Goal: Register for event/course

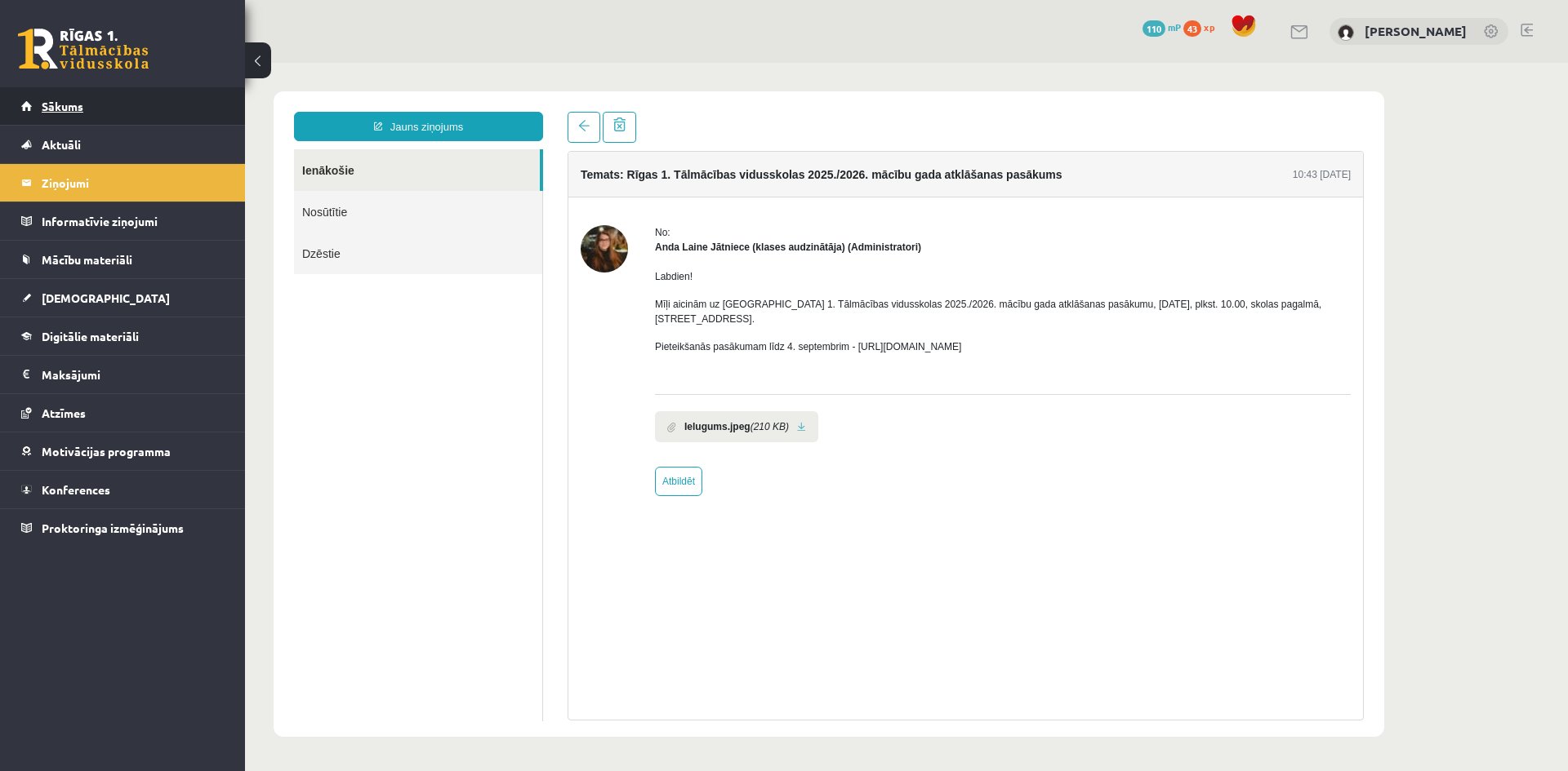
drag, startPoint x: 0, startPoint y: 0, endPoint x: 198, endPoint y: 110, distance: 226.5
click at [198, 110] on link "Sākums" at bounding box center [123, 106] width 203 height 37
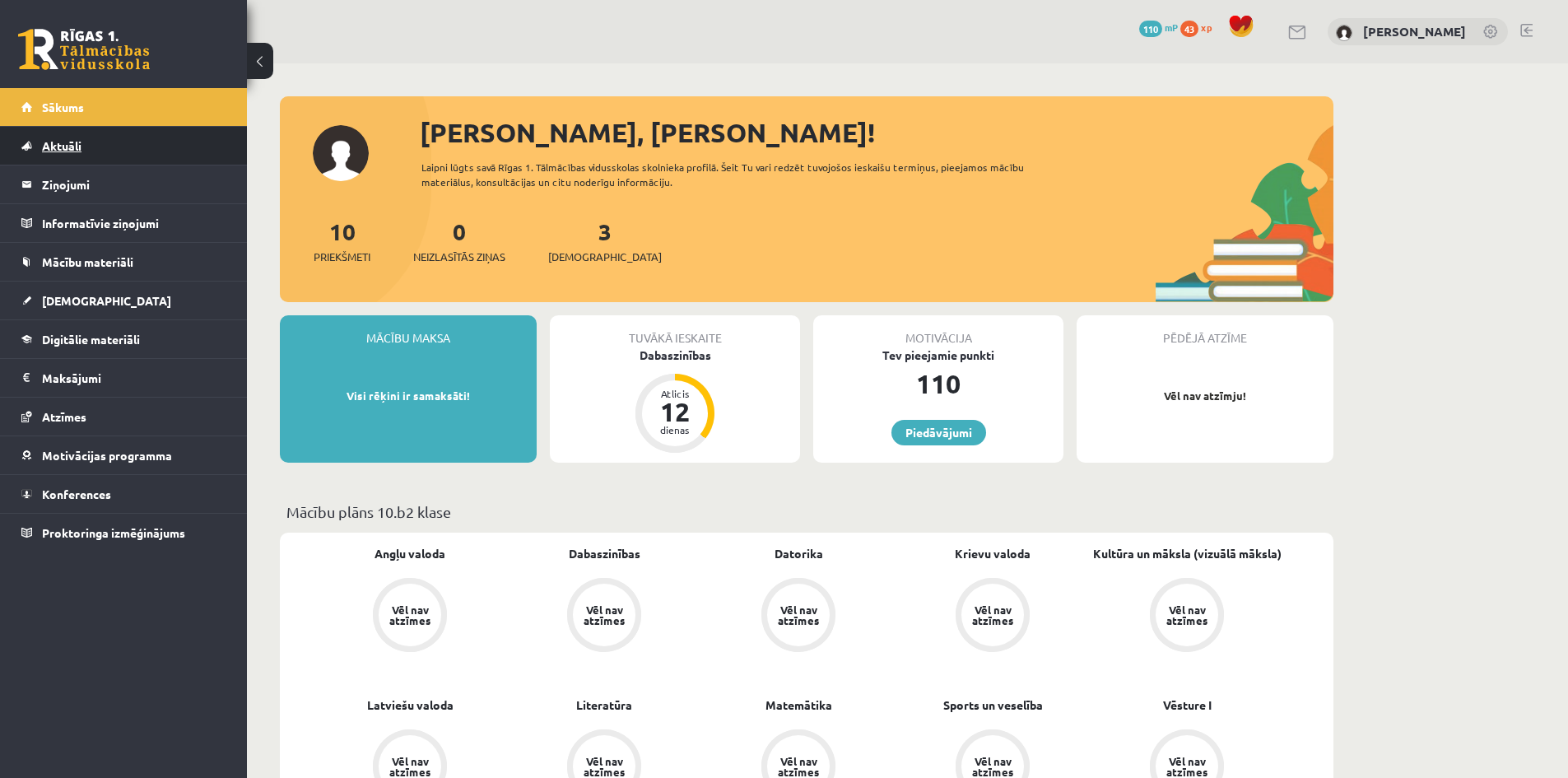
click at [88, 152] on link "Aktuāli" at bounding box center [124, 146] width 205 height 37
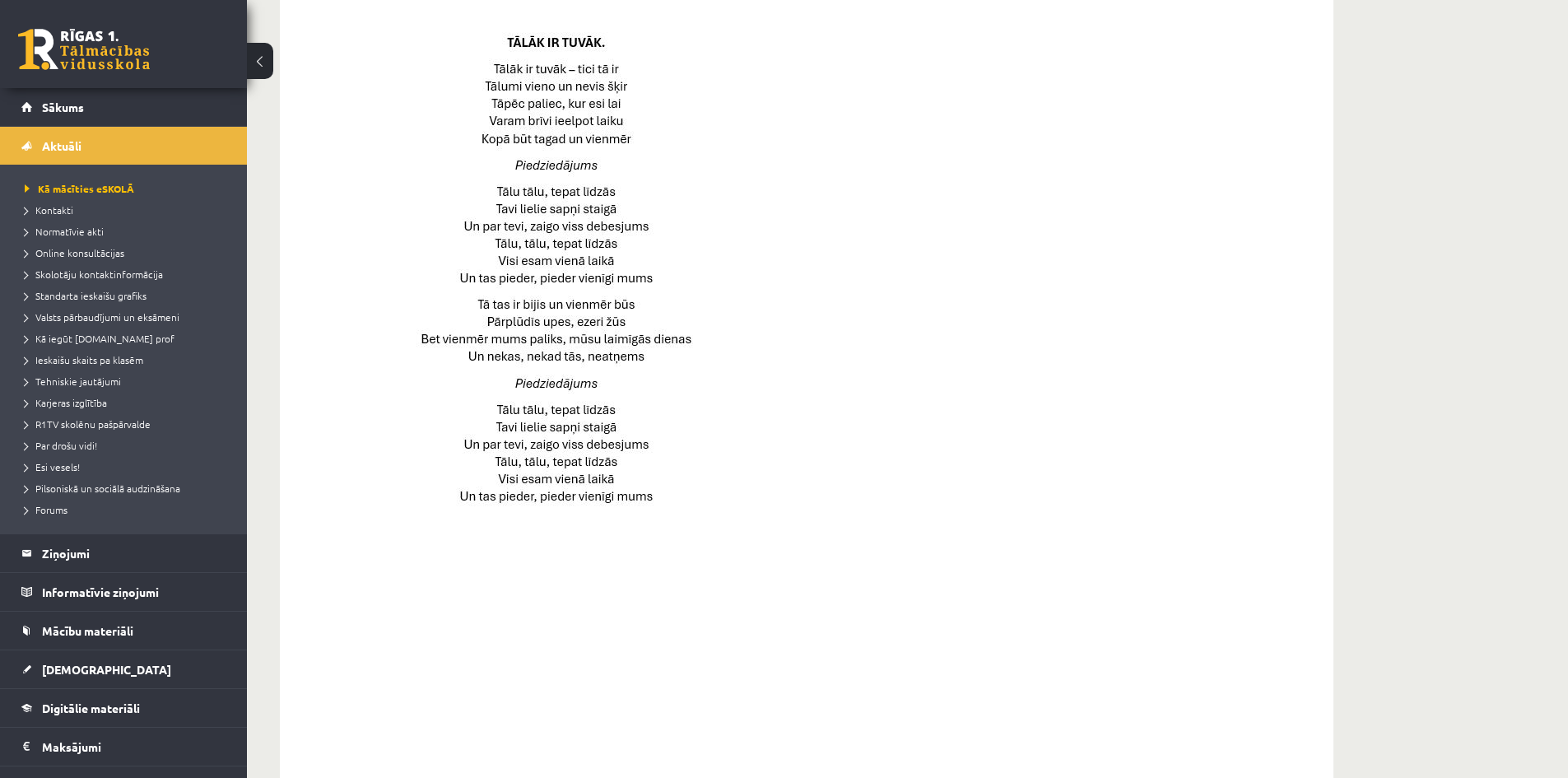
scroll to position [1017, 0]
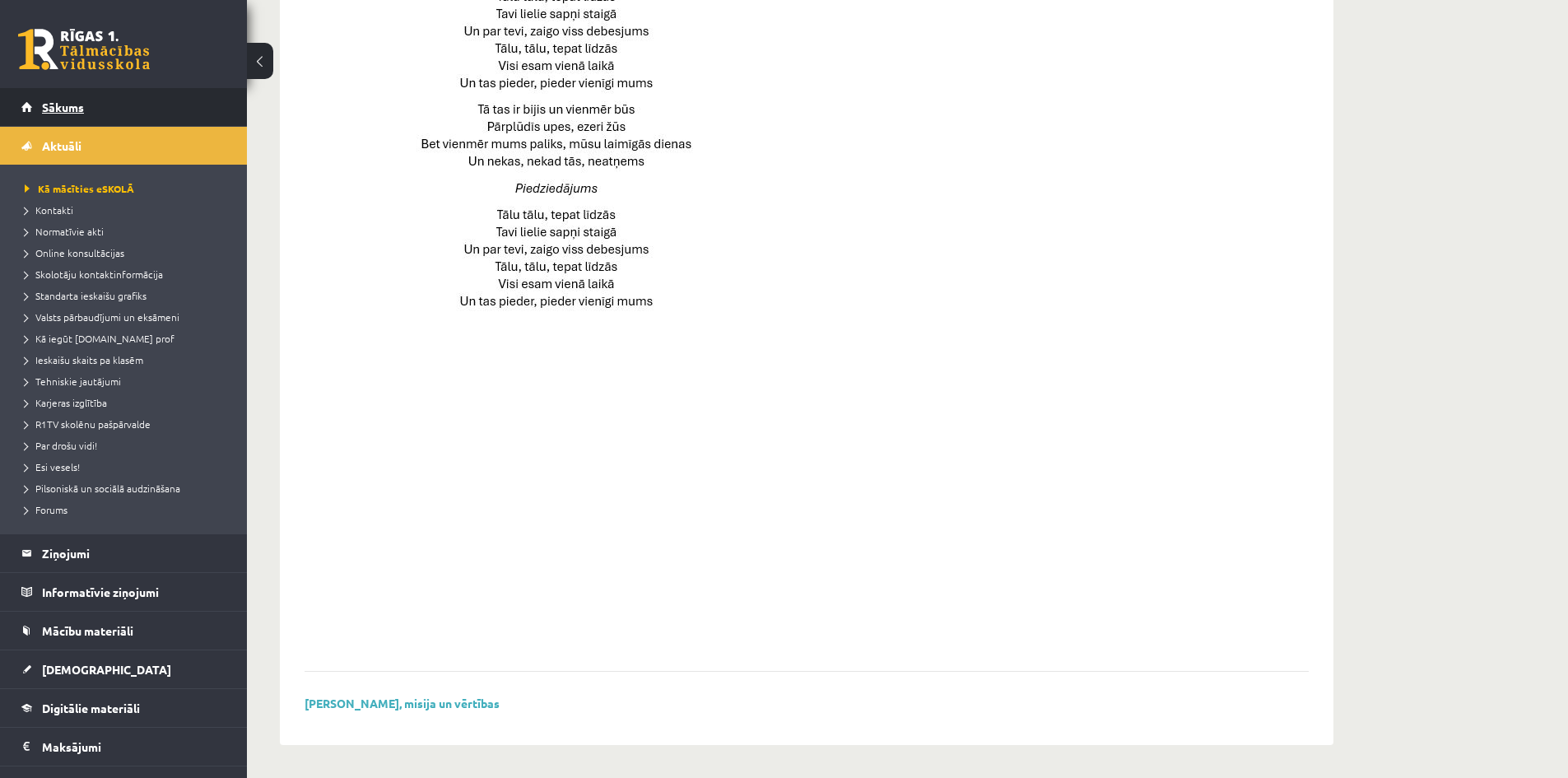
click at [108, 98] on link "Sākums" at bounding box center [124, 106] width 205 height 37
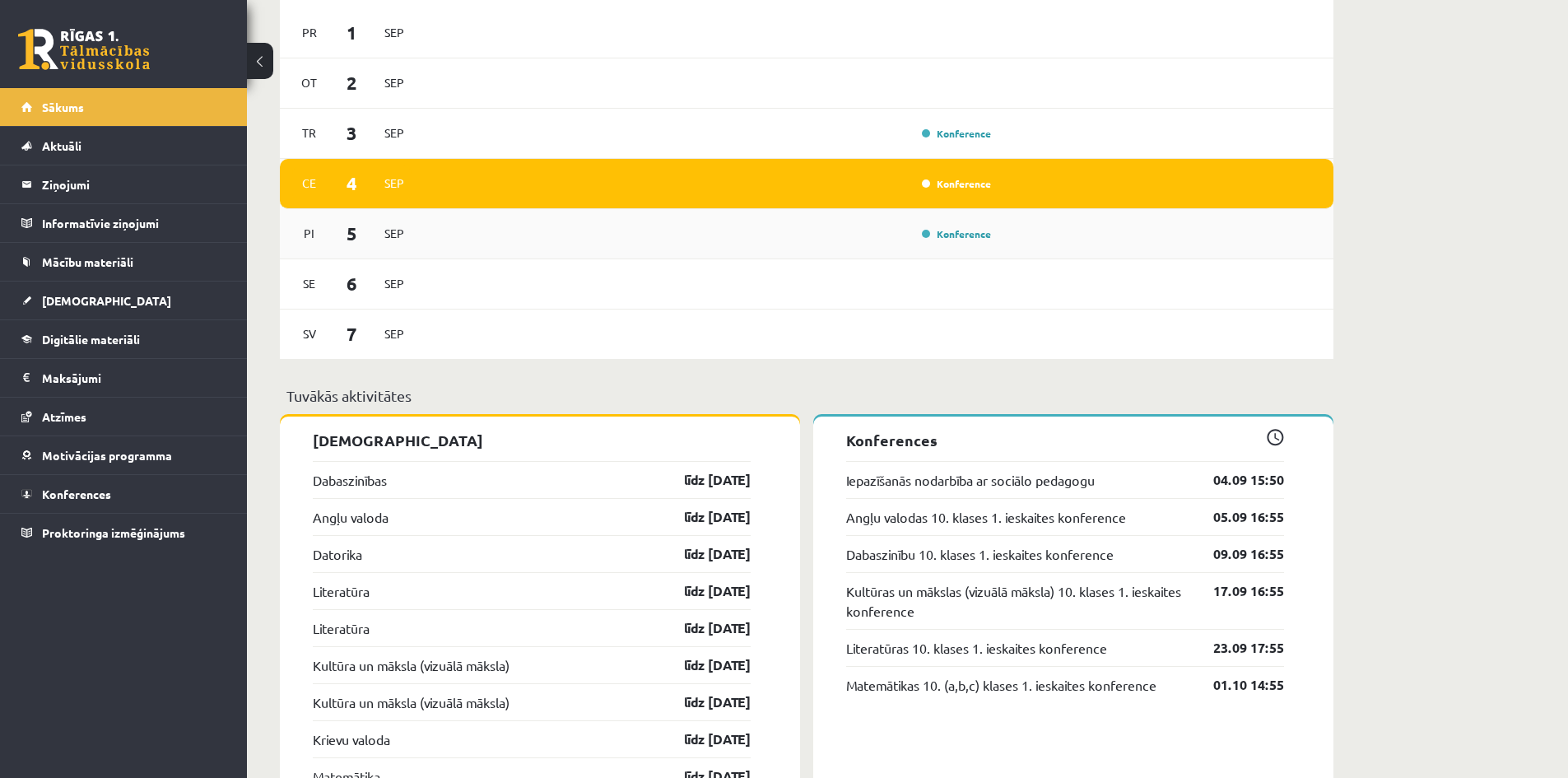
scroll to position [988, 0]
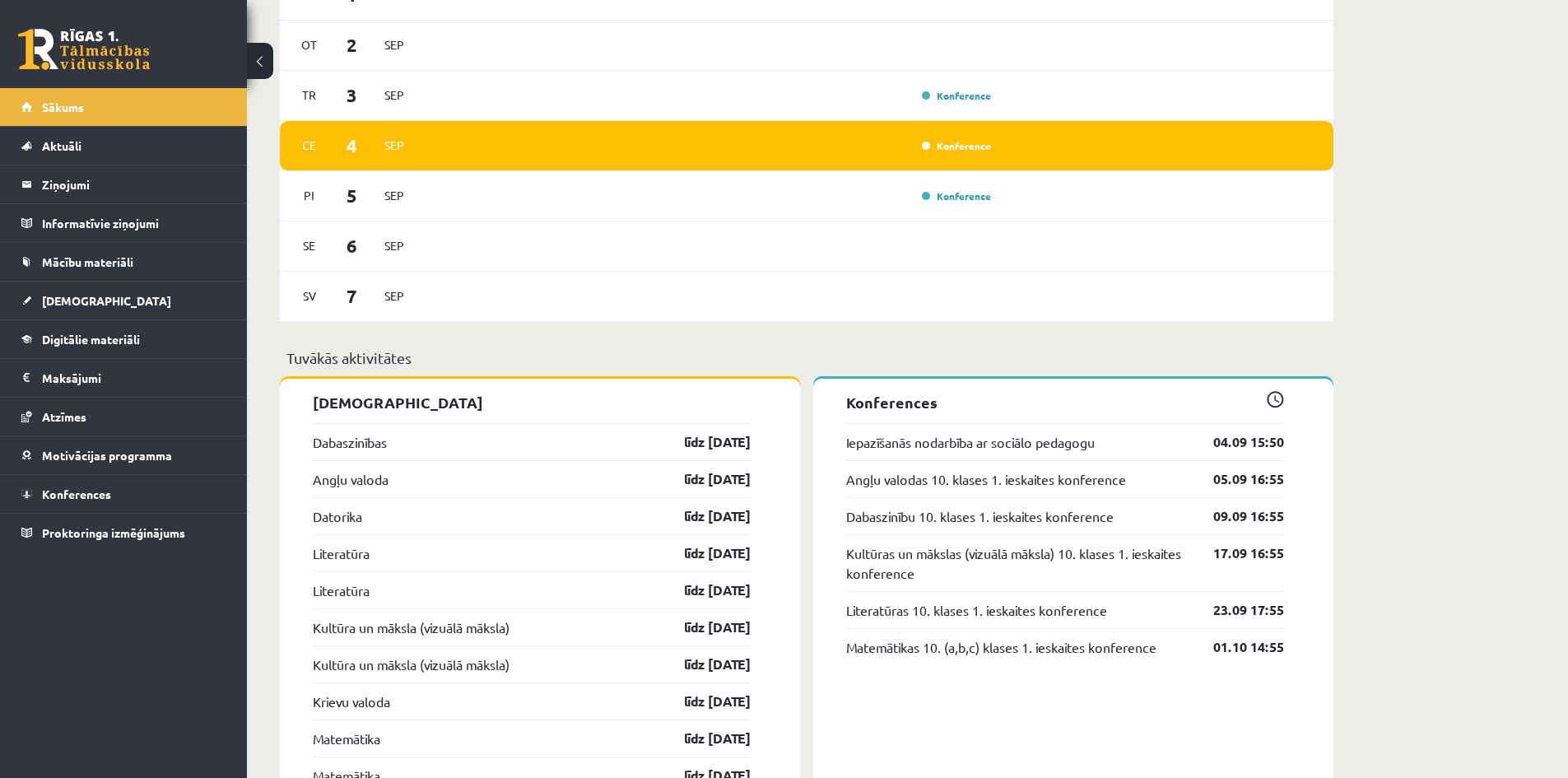
click at [1523, 337] on div "[PERSON_NAME], [PERSON_NAME]! Laipni lūgts savā Rīgas 1. Tālmācības vidusskolas…" at bounding box center [908, 653] width 1322 height 3156
click at [1060, 452] on link "Iepazīšanās nodarbība ar sociālo pedagogu" at bounding box center [971, 443] width 248 height 20
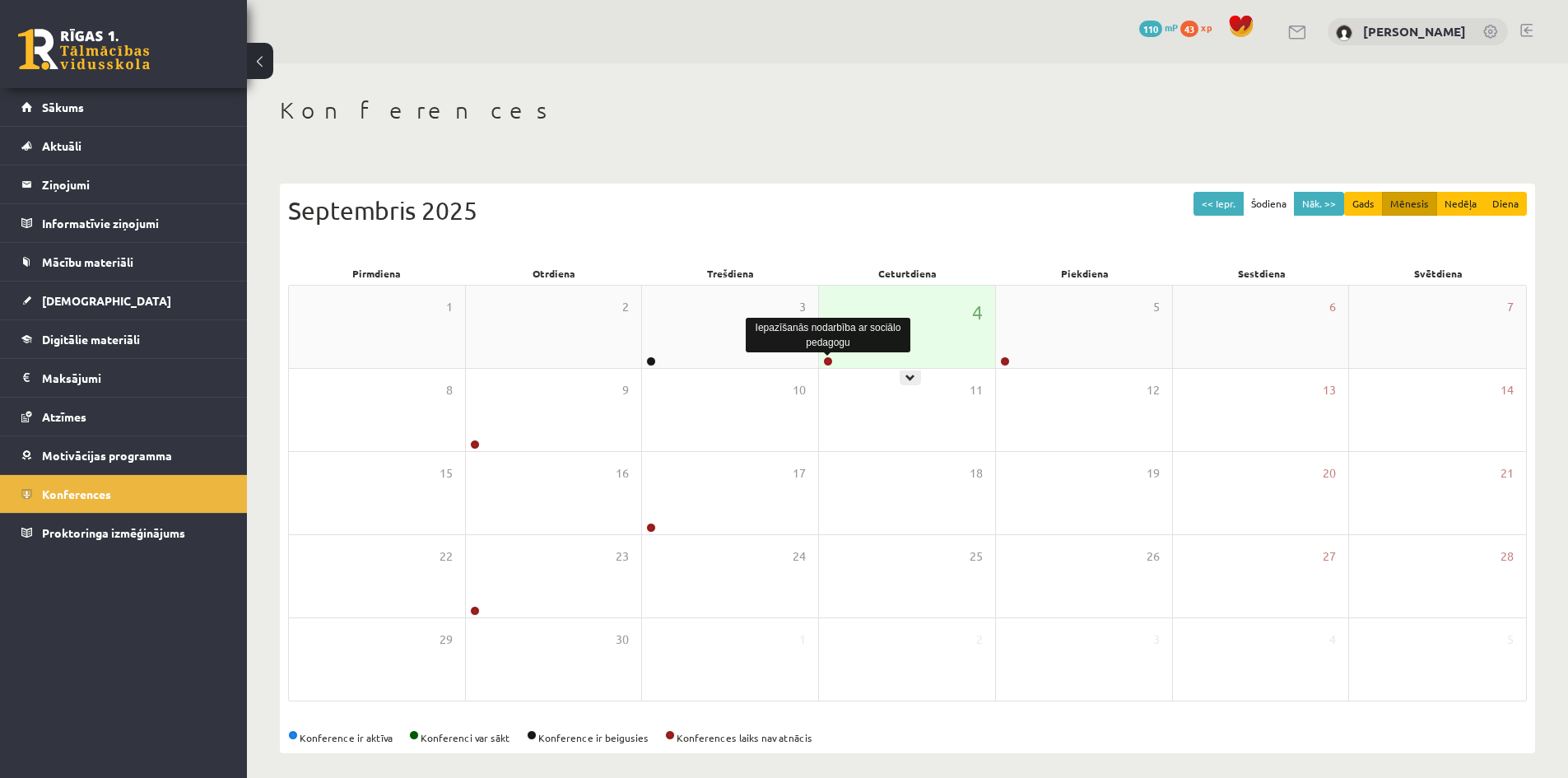
click at [830, 358] on link at bounding box center [828, 362] width 10 height 10
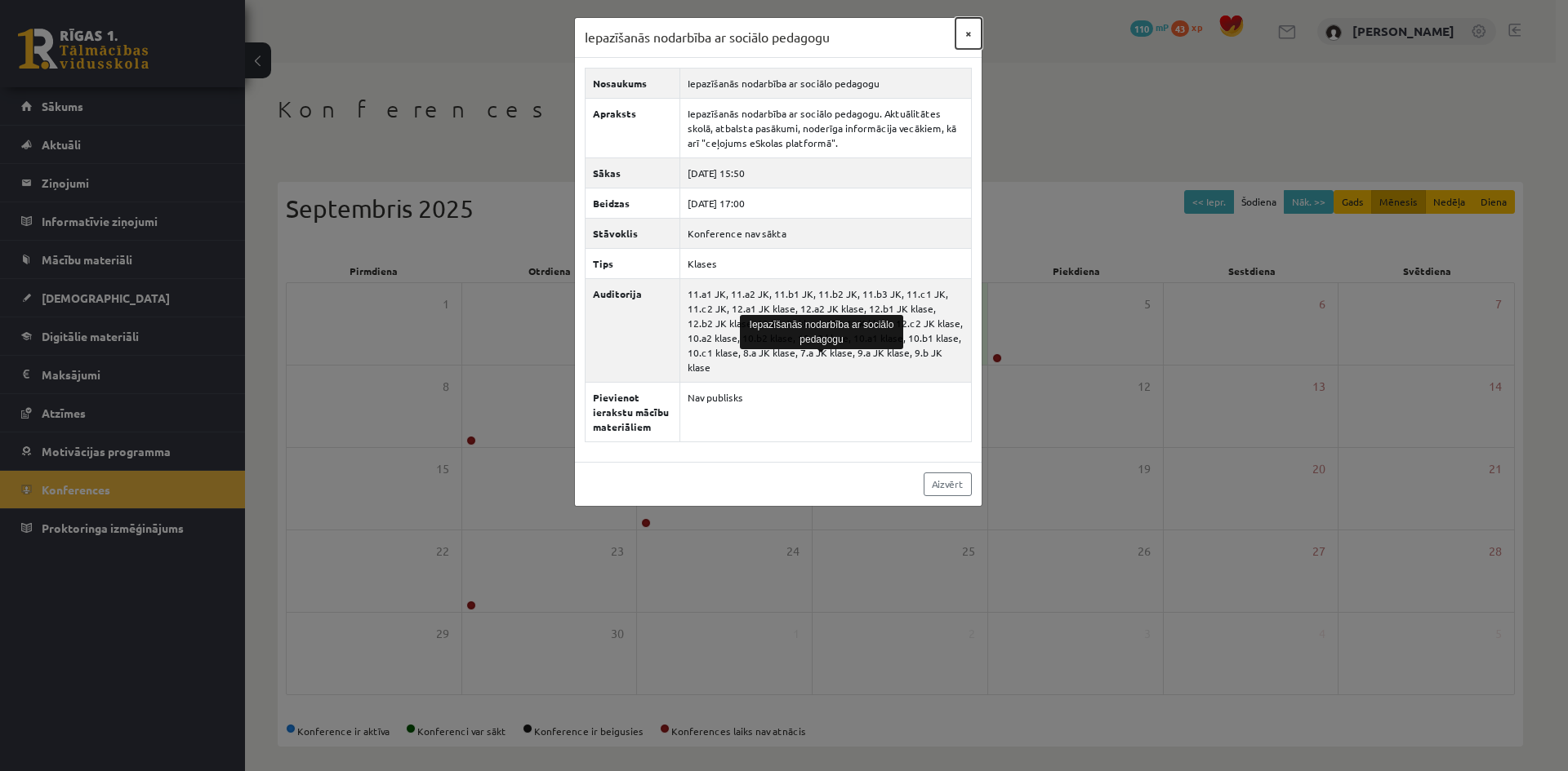
click at [962, 36] on button "×" at bounding box center [968, 33] width 26 height 31
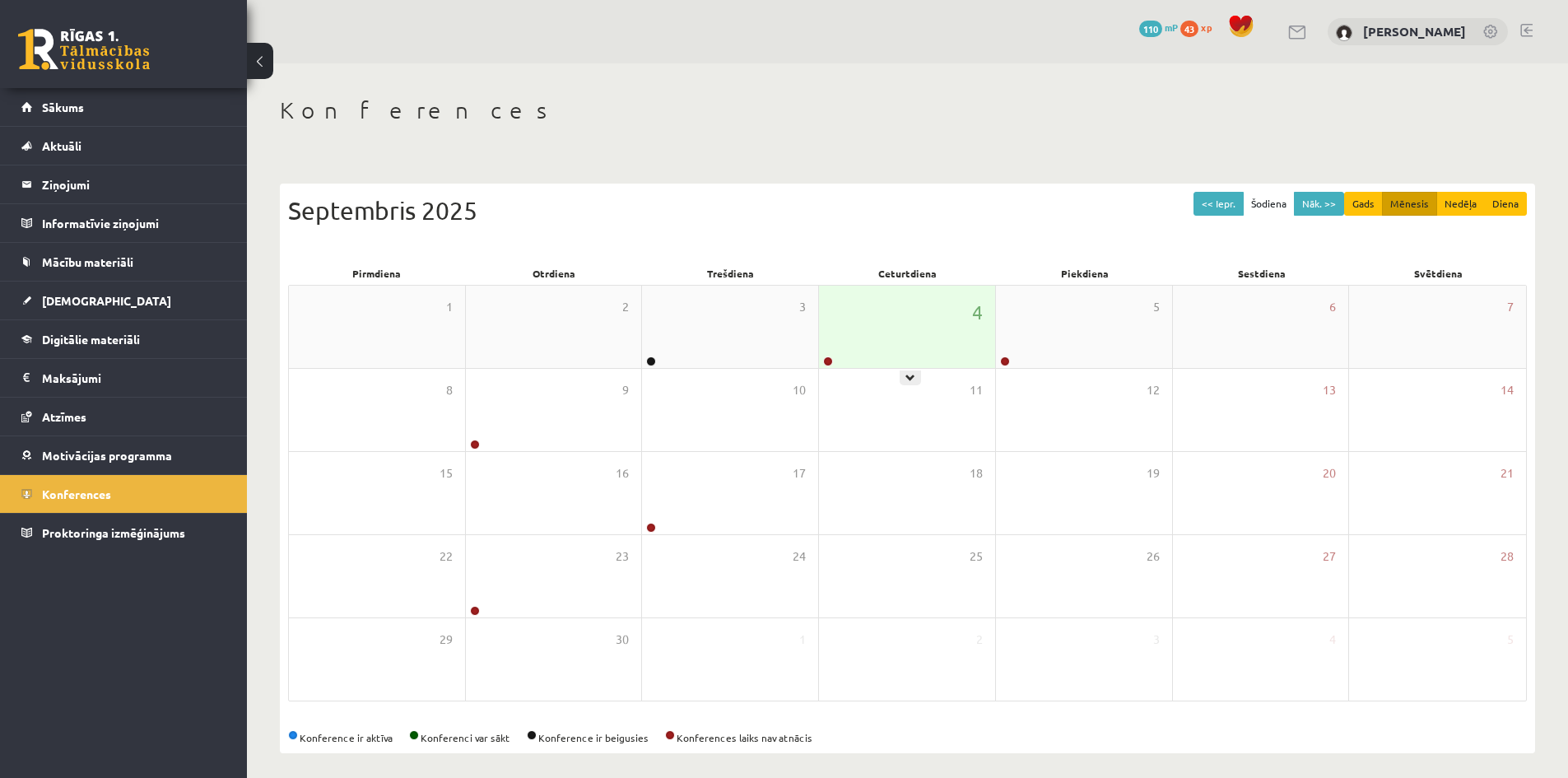
click at [833, 355] on div "4" at bounding box center [907, 327] width 176 height 83
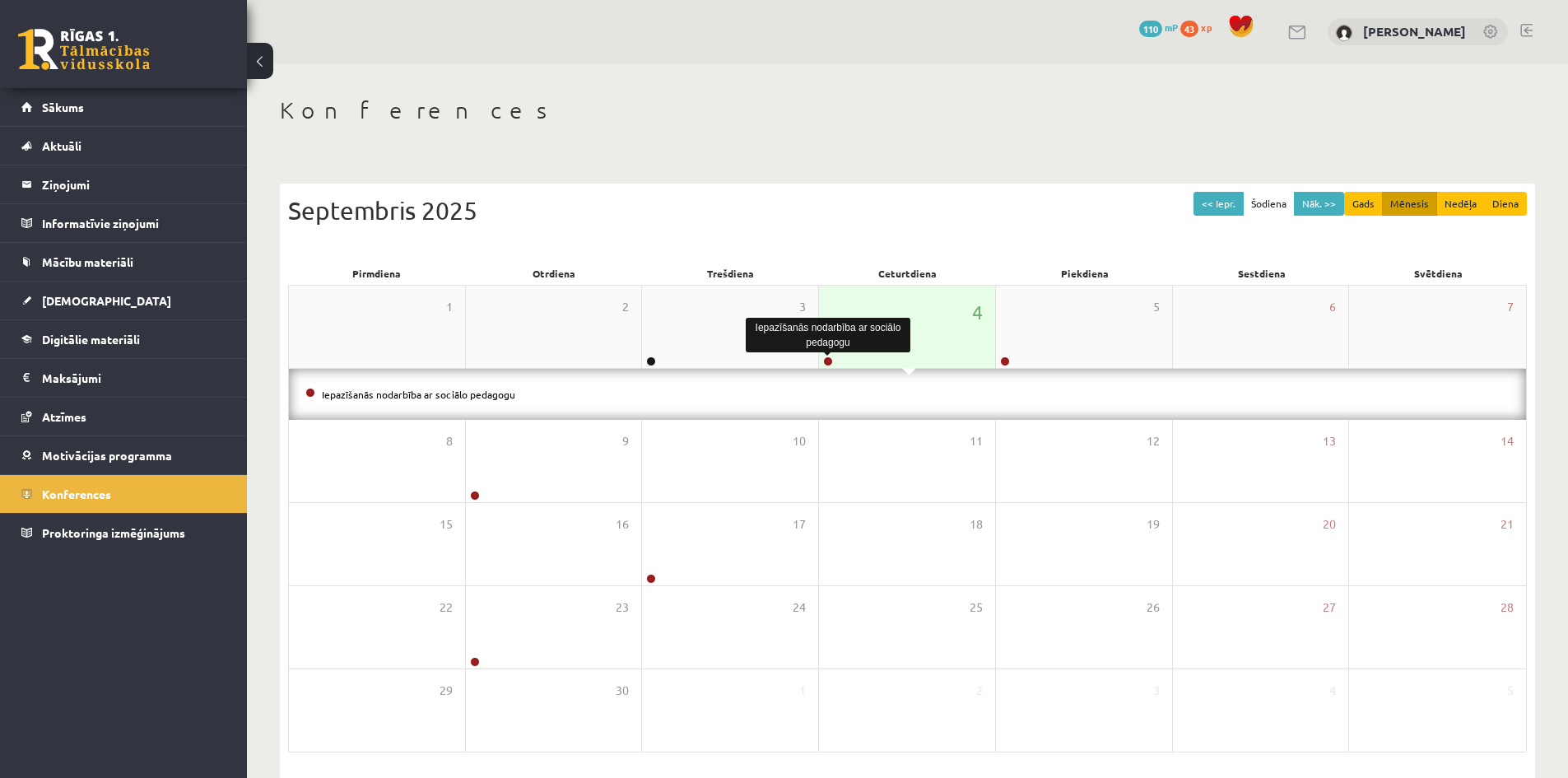
click at [828, 358] on link at bounding box center [828, 362] width 10 height 10
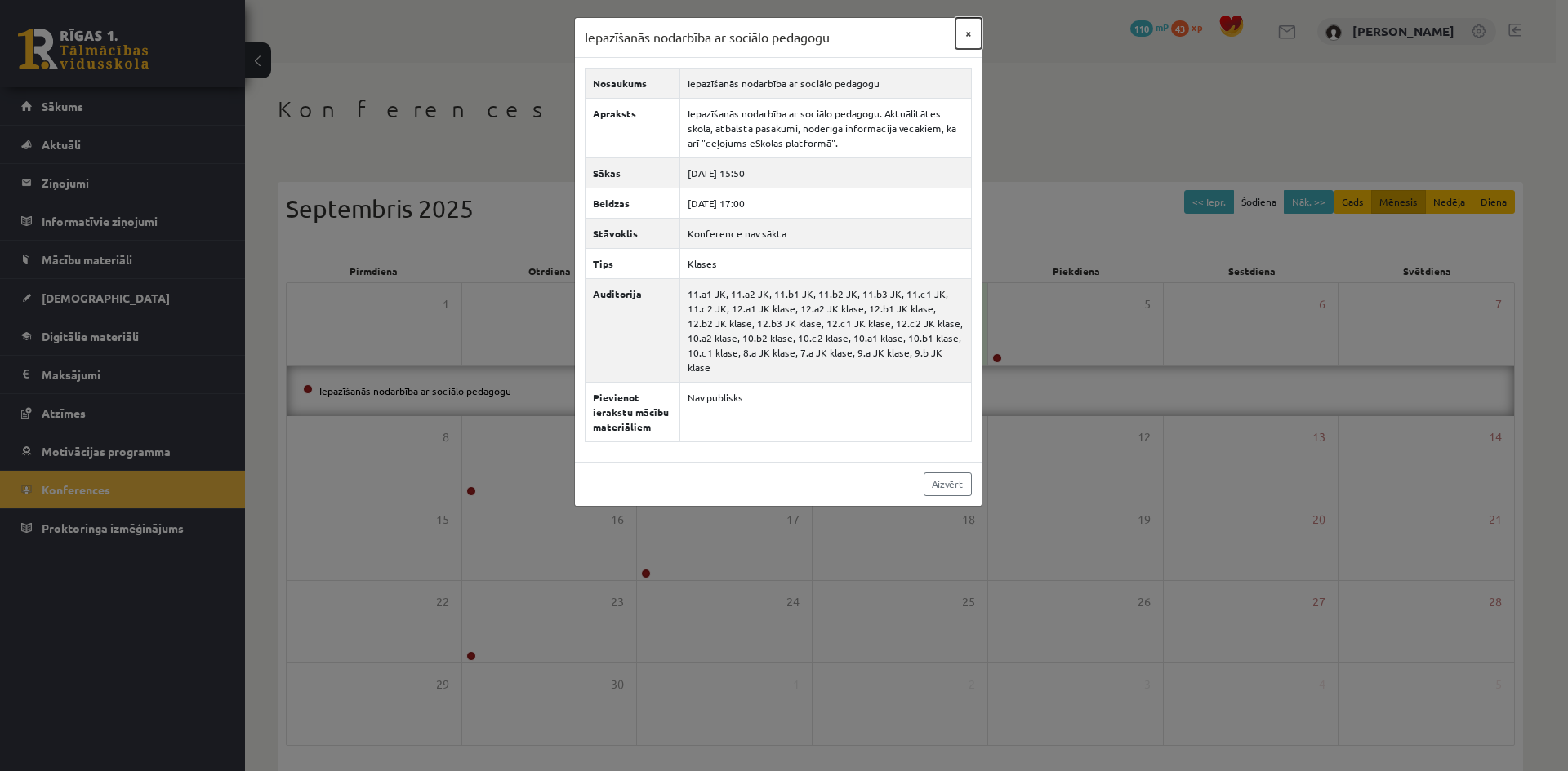
click at [957, 36] on button "×" at bounding box center [968, 33] width 26 height 31
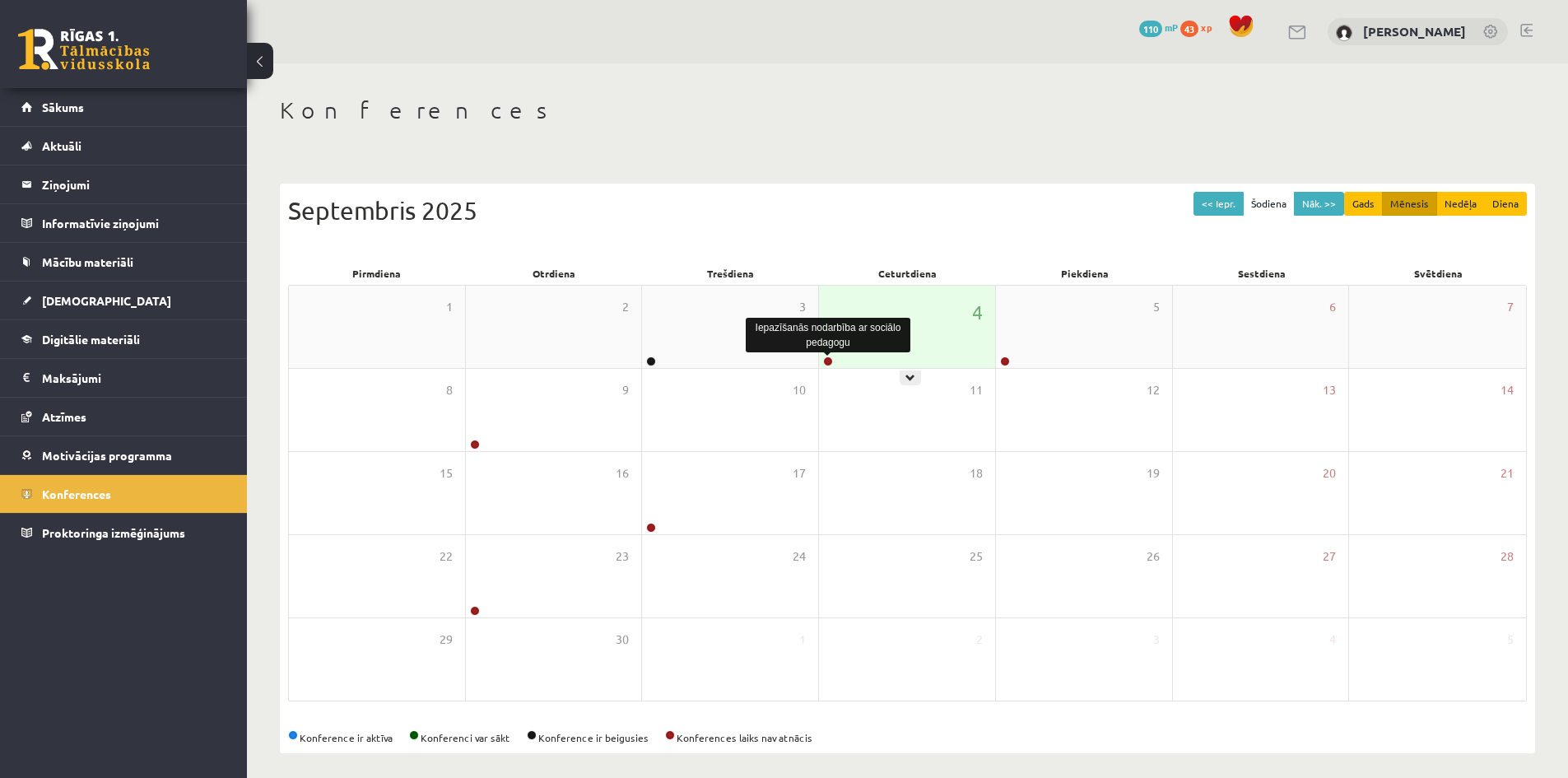
click at [828, 358] on link at bounding box center [828, 362] width 10 height 10
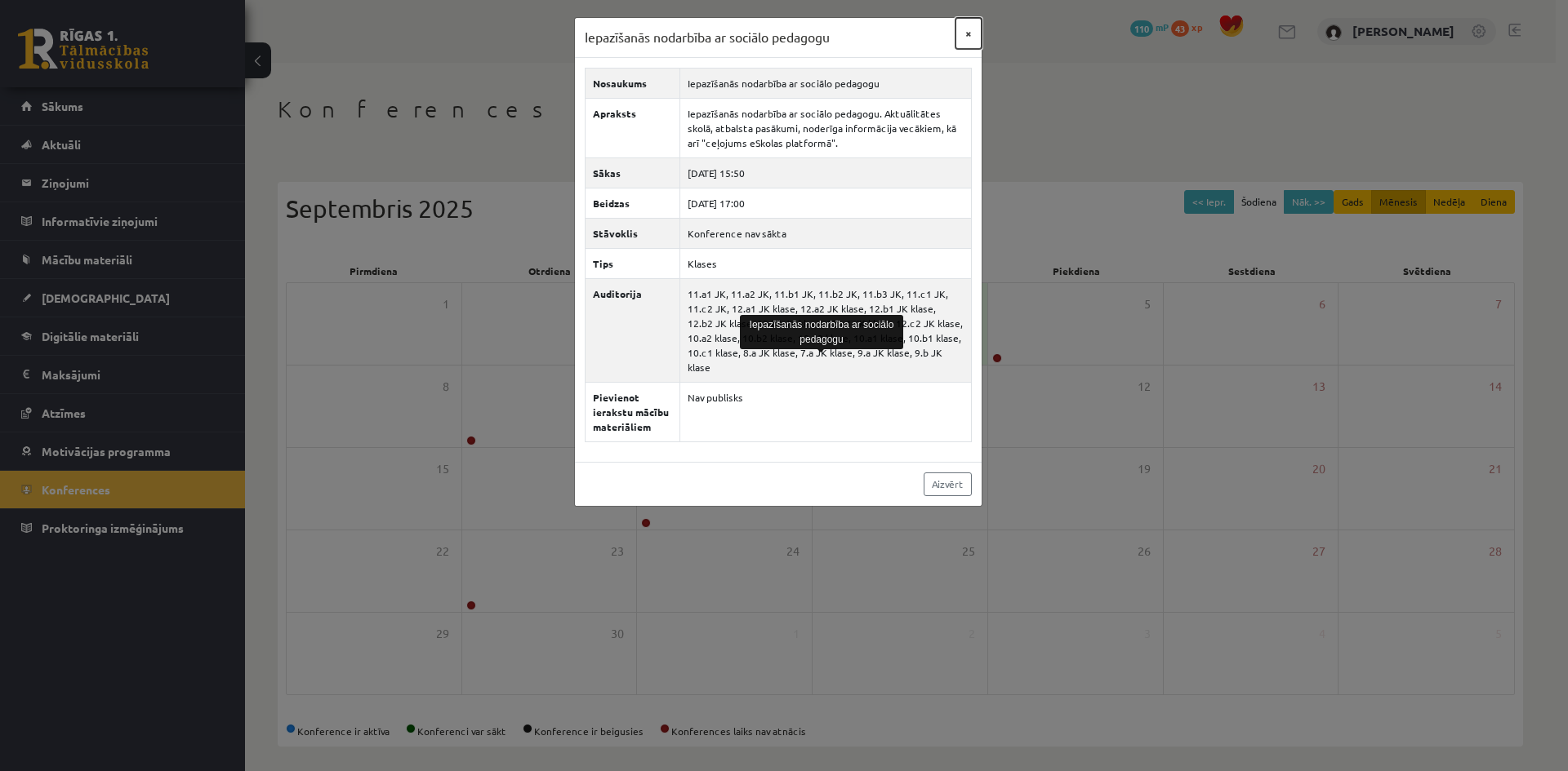
click at [964, 40] on button "×" at bounding box center [968, 33] width 26 height 31
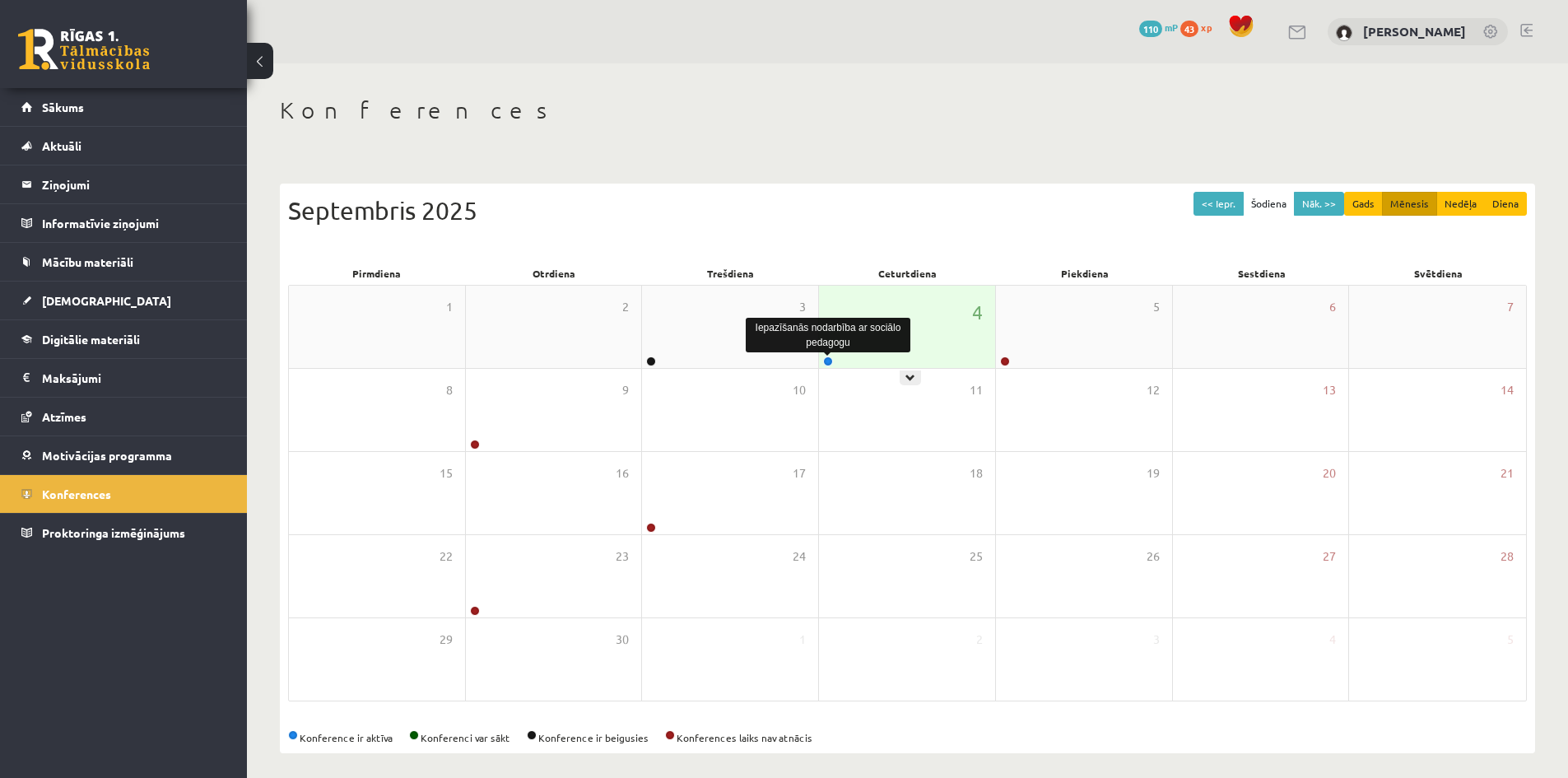
click at [828, 357] on link at bounding box center [828, 362] width 10 height 10
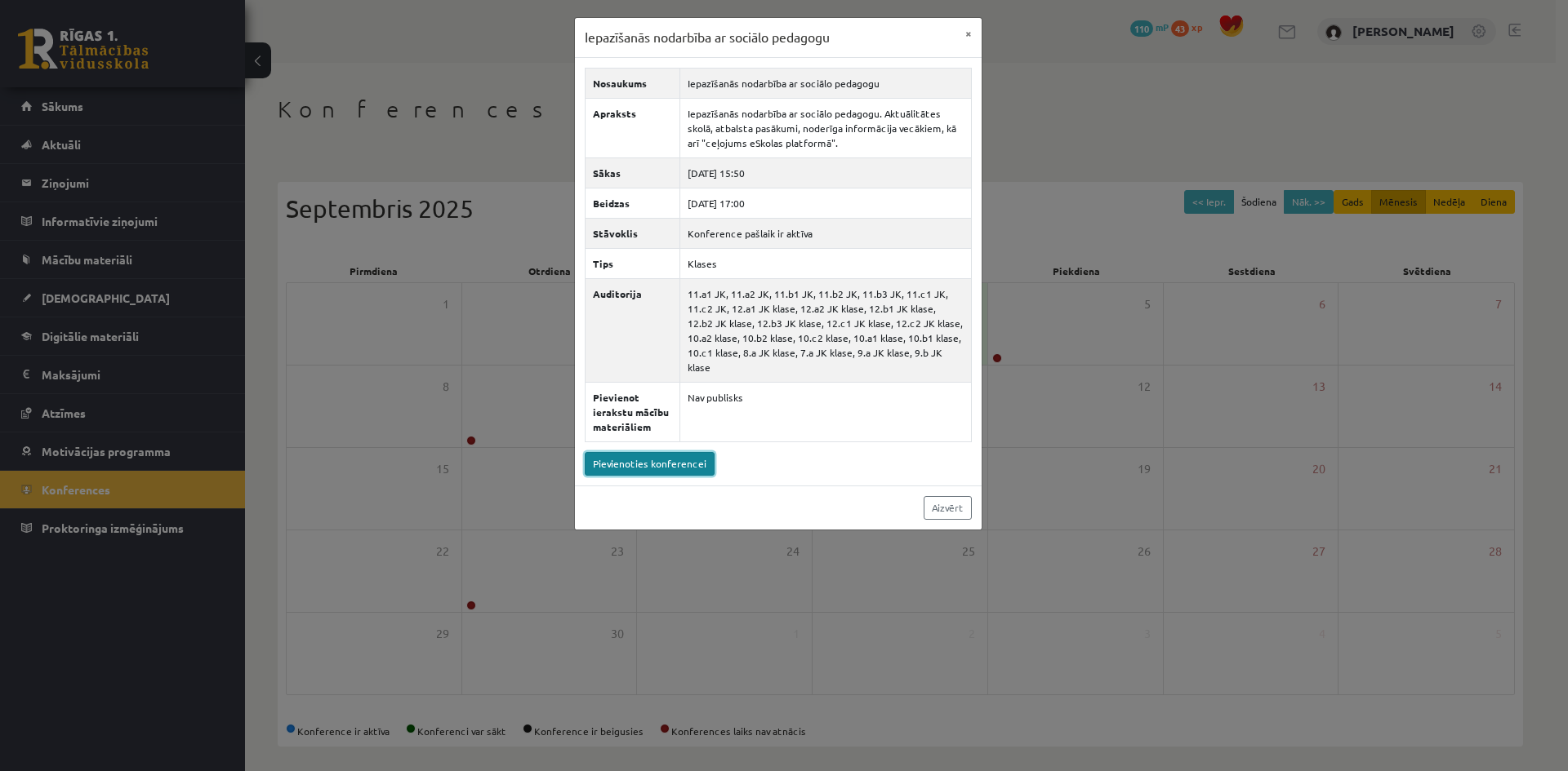
click at [681, 452] on link "Pievienoties konferencei" at bounding box center [649, 464] width 130 height 23
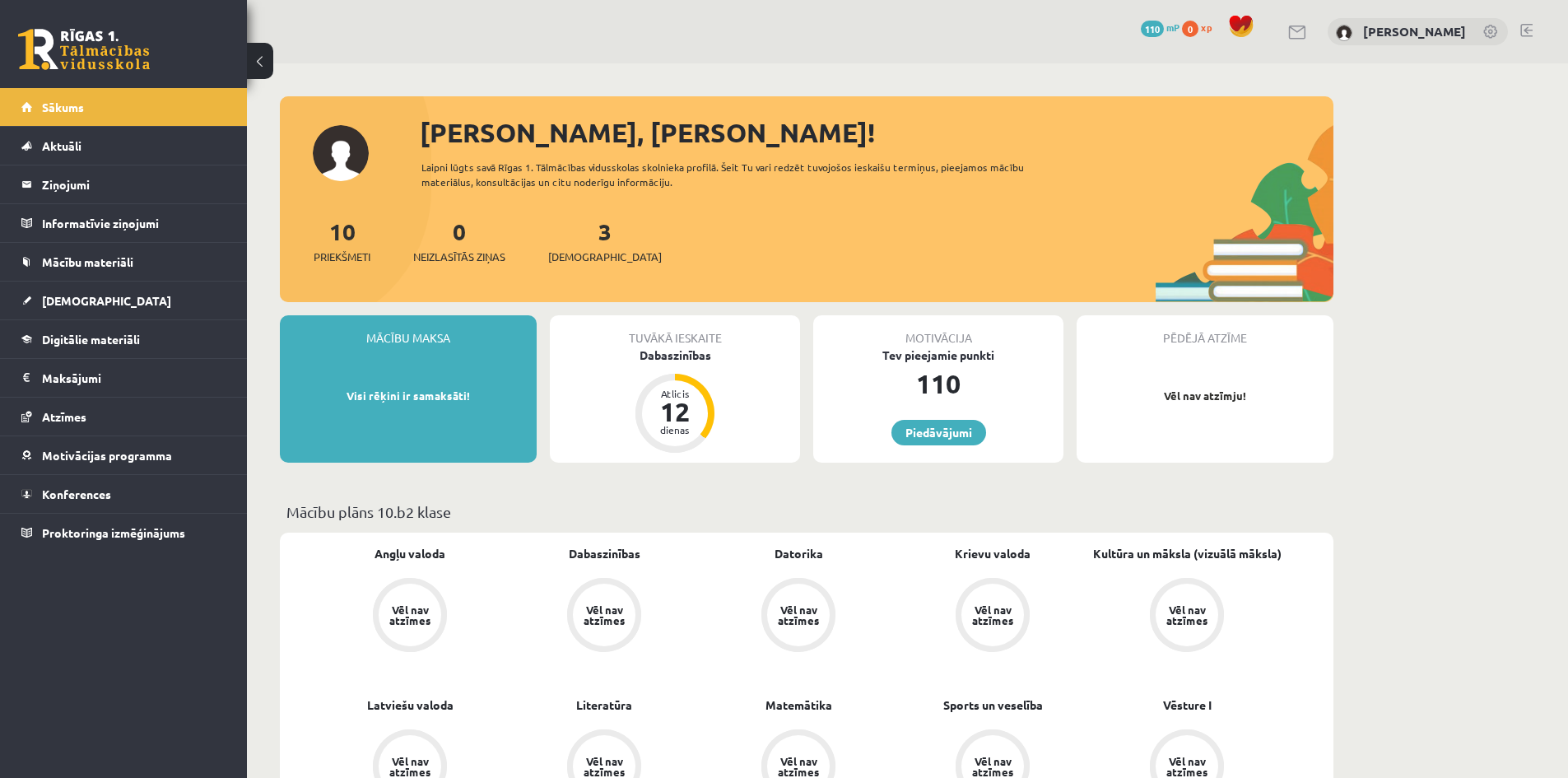
scroll to position [2442, 0]
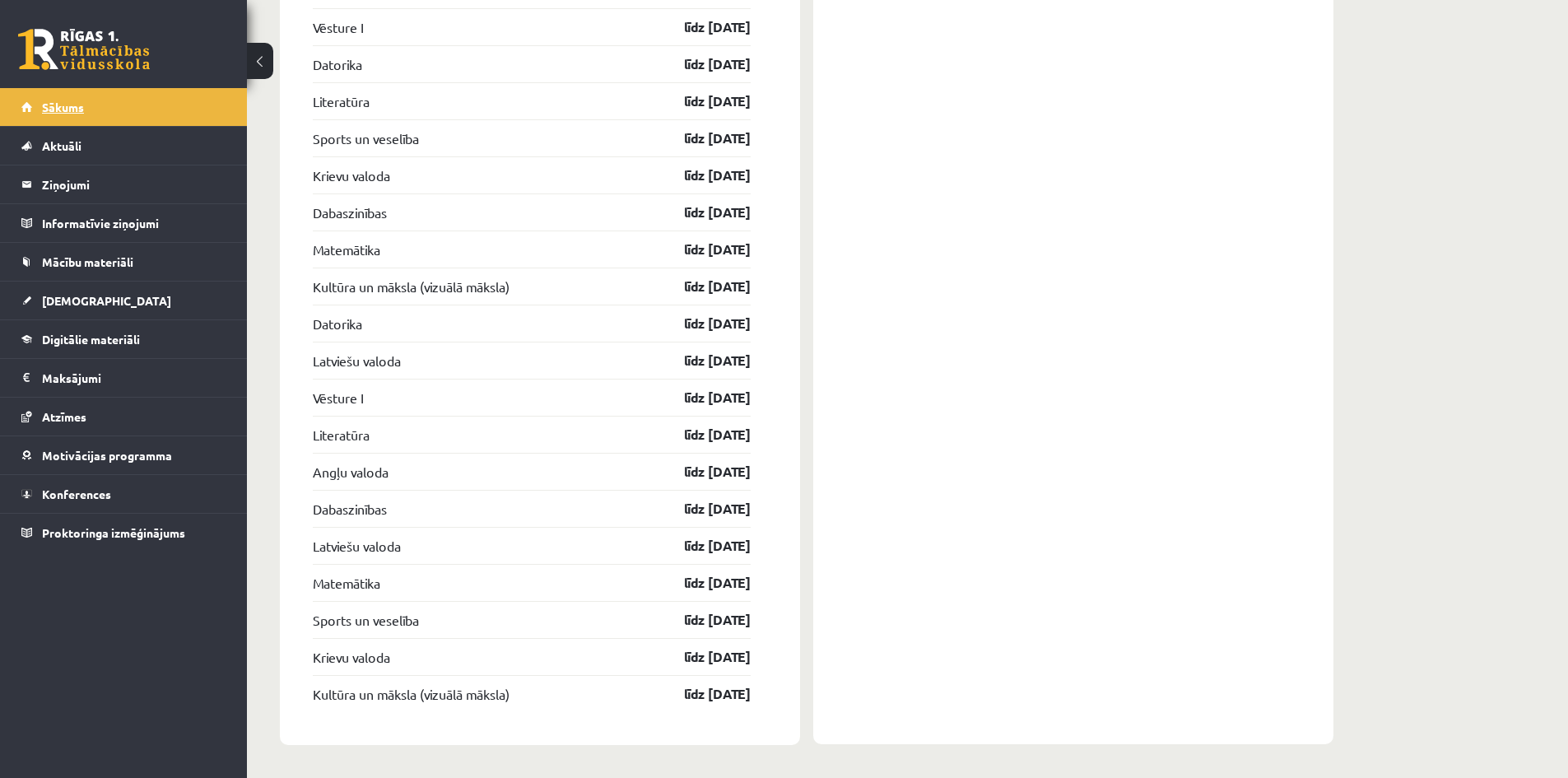
drag, startPoint x: 0, startPoint y: 0, endPoint x: 84, endPoint y: 109, distance: 137.6
click at [84, 109] on link "Sākums" at bounding box center [124, 106] width 205 height 37
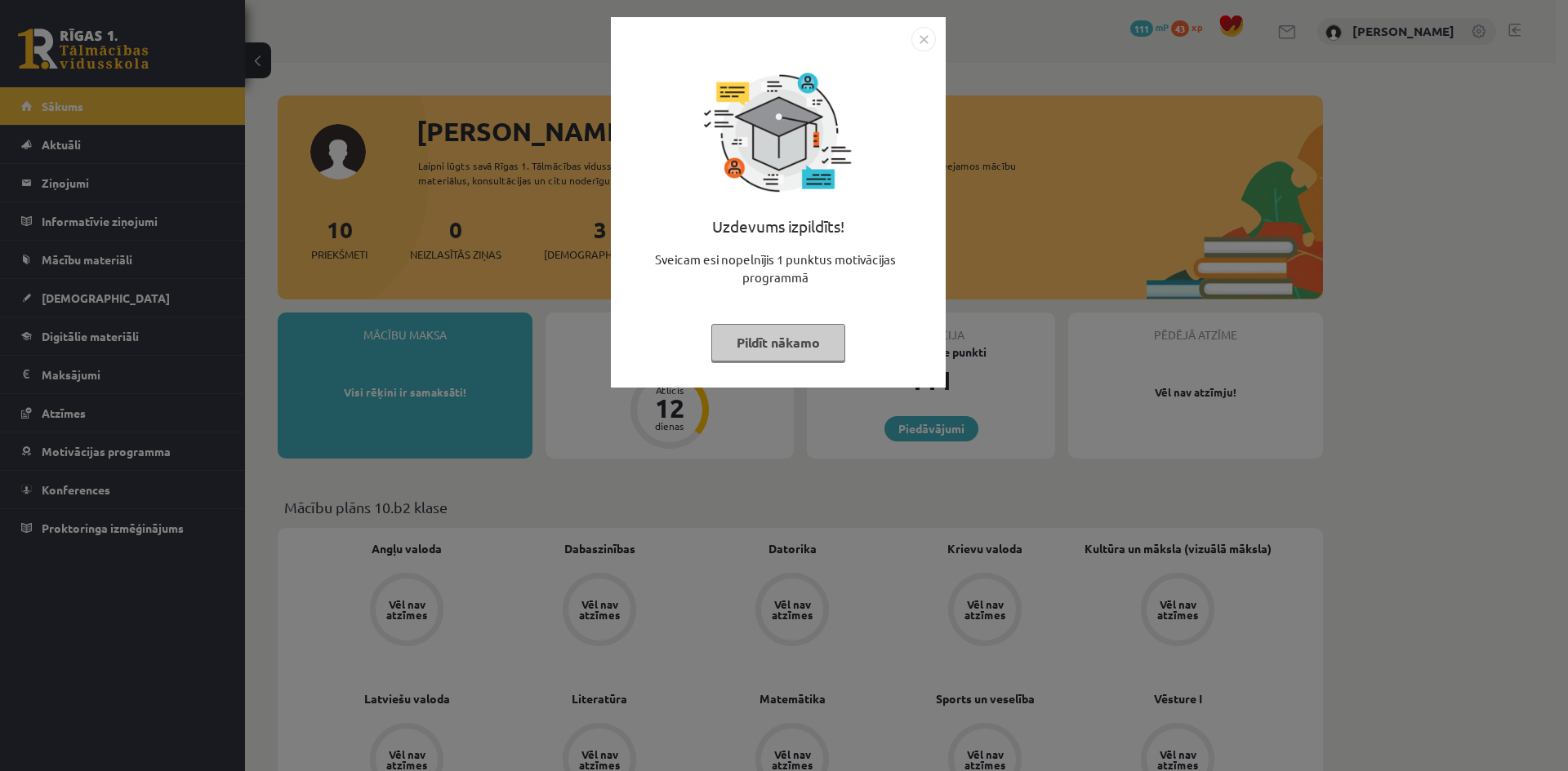
drag, startPoint x: 315, startPoint y: 80, endPoint x: 379, endPoint y: 141, distance: 88.4
click at [325, 83] on div "Uzdevums izpildīts! Sveicam esi nopelnījis 1 punktus motivācijas programmā Pild…" at bounding box center [784, 385] width 1568 height 771
click at [379, 141] on div "Uzdevums izpildīts! Sveicam esi nopelnījis 1 punktus motivācijas programmā Pild…" at bounding box center [784, 385] width 1568 height 771
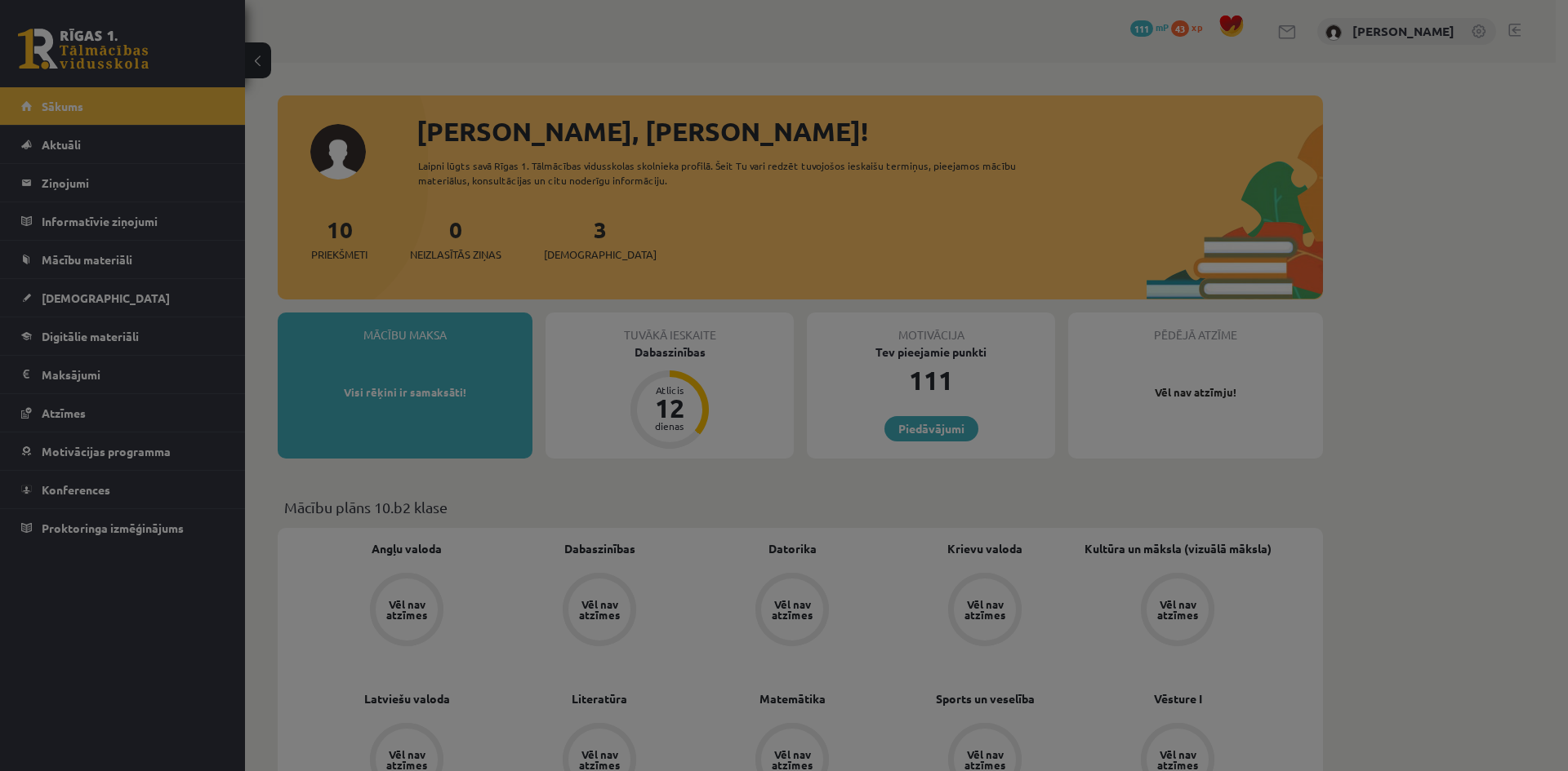
click at [390, 140] on body "0 Dāvanas 111 mP 43 xp Kristers Raginskis Sākums Aktuāli Kā mācīties eSKOLĀ Kon…" at bounding box center [784, 385] width 1568 height 771
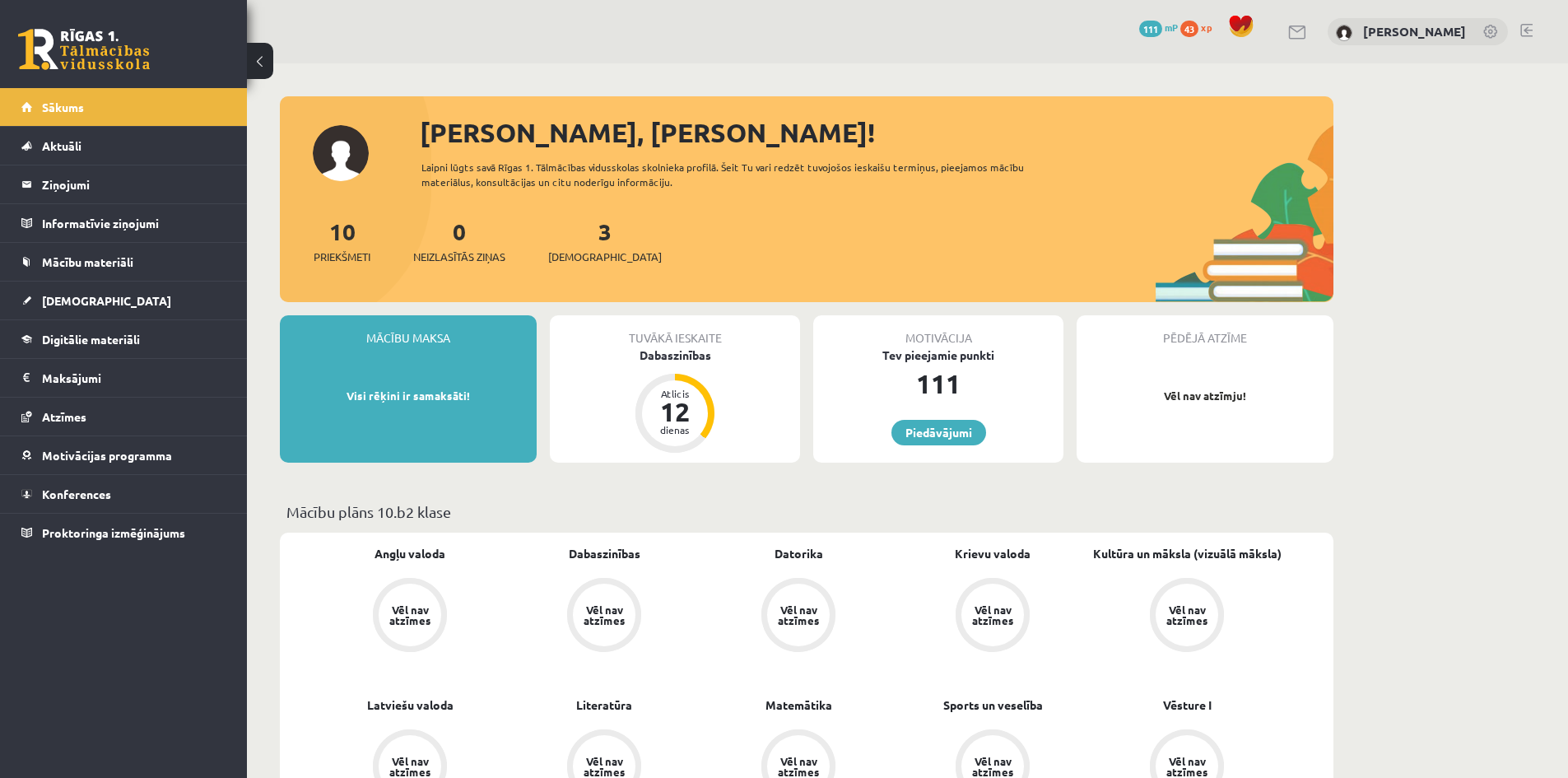
click at [395, 140] on div "Sveiks, Kristers! Laipni lūgts savā Rīgas 1. Tālmācības vidusskolas skolnieka p…" at bounding box center [806, 207] width 1054 height 189
